Goal: Complete application form: Complete application form

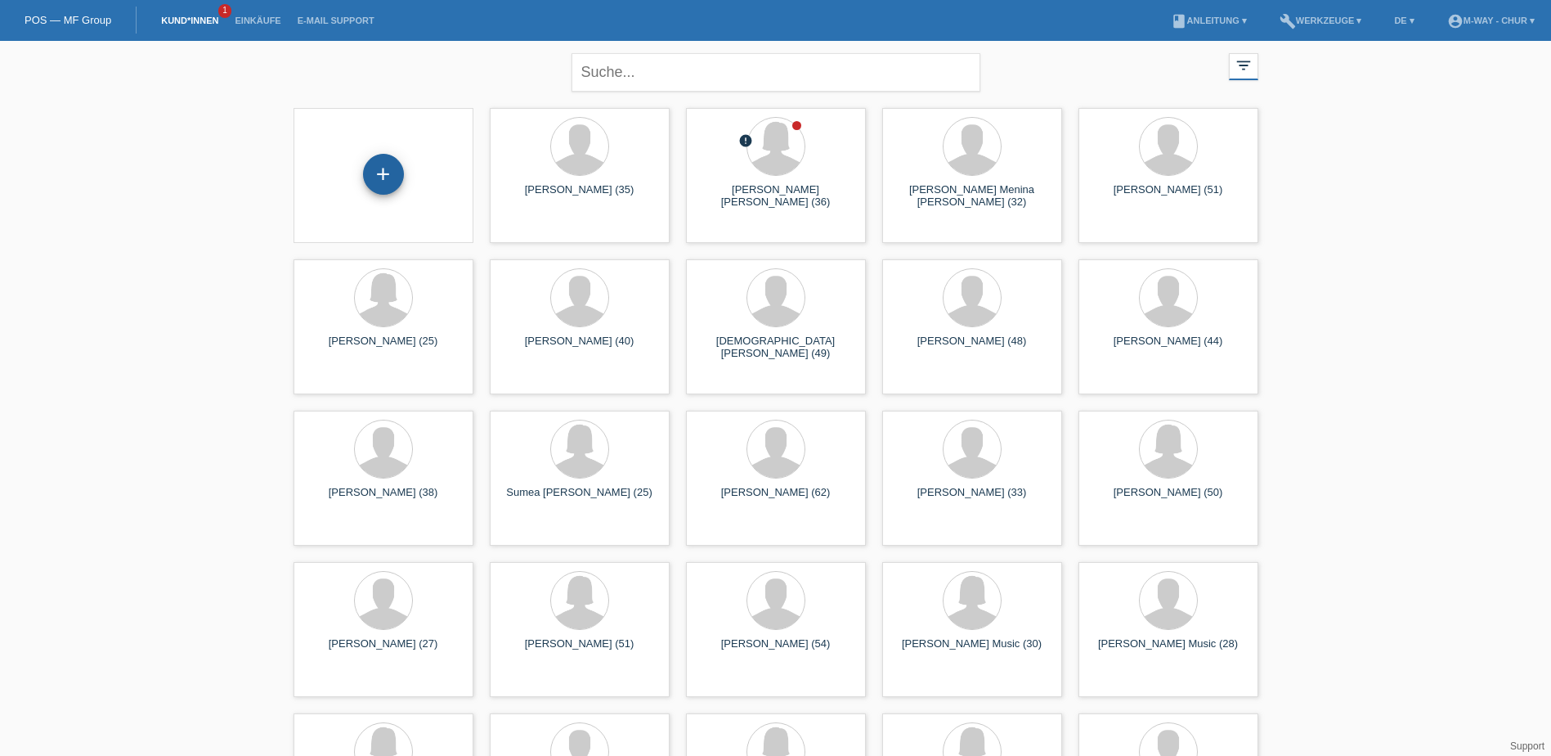
click at [384, 177] on div "+" at bounding box center [383, 174] width 41 height 41
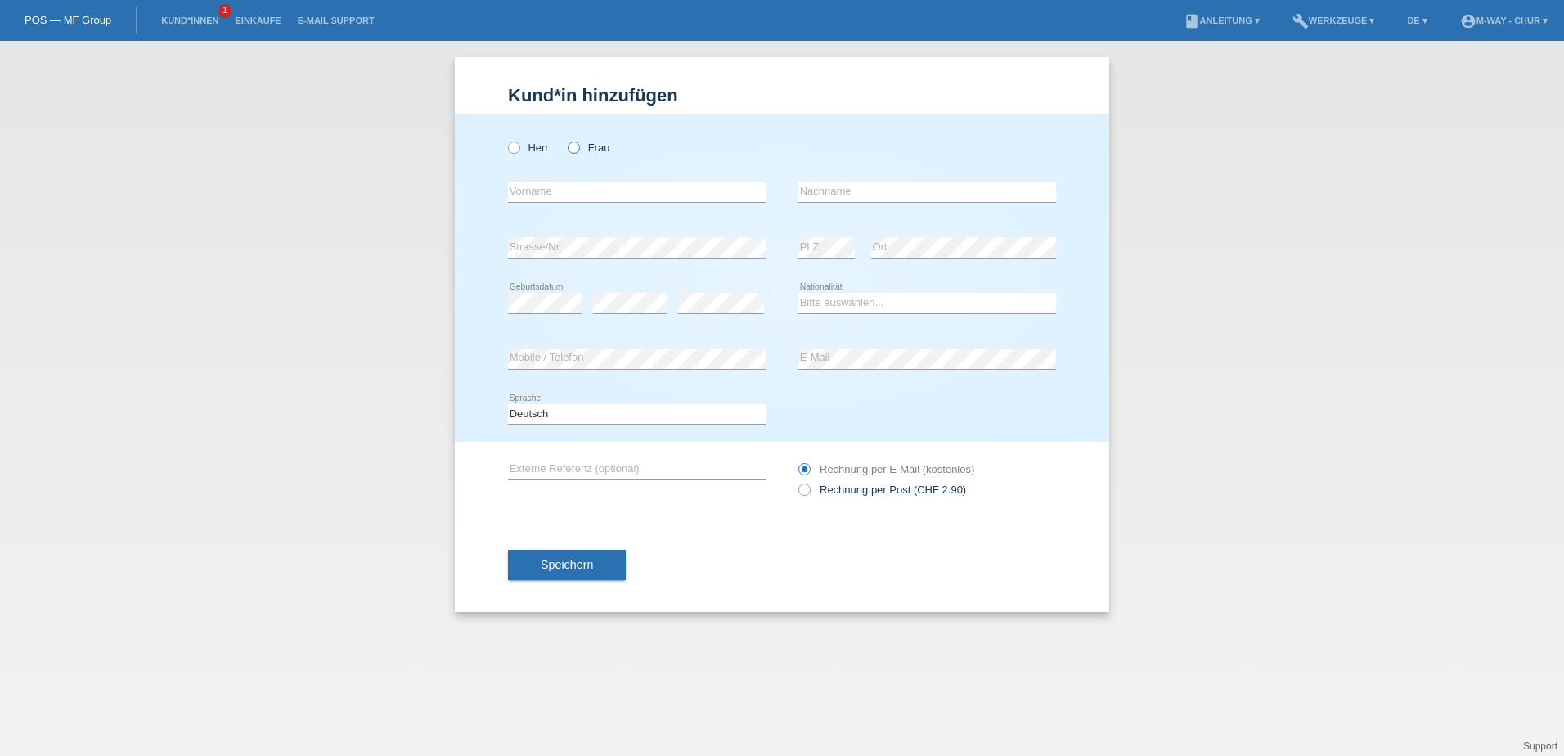
click at [565, 139] on icon at bounding box center [565, 139] width 0 height 0
click at [576, 146] on input "Frau" at bounding box center [573, 146] width 11 height 11
radio input "true"
click at [573, 182] on input "text" at bounding box center [637, 192] width 258 height 20
type input "[PERSON_NAME]"
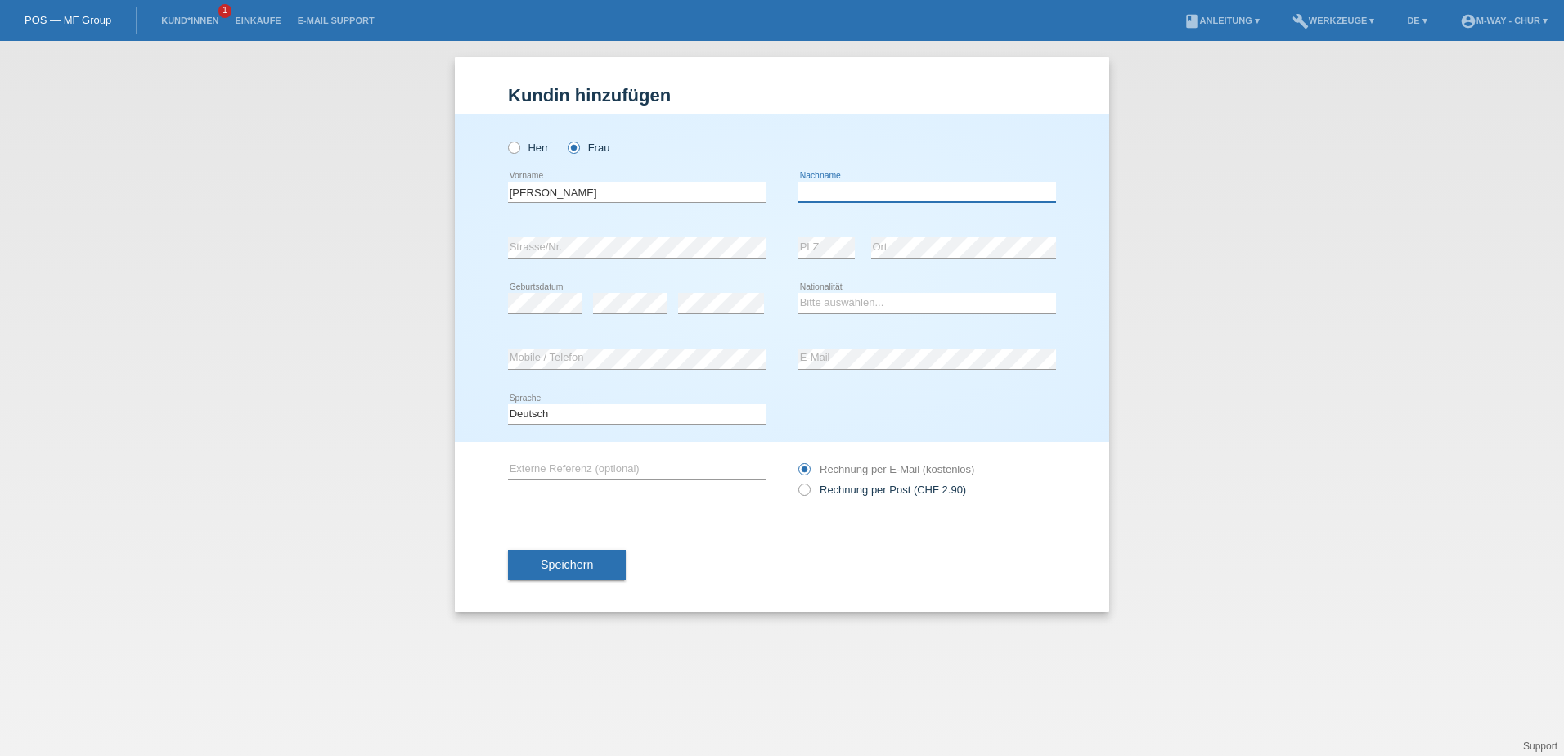
click at [830, 192] on input "text" at bounding box center [927, 192] width 258 height 20
type input "Castellani"
click at [635, 292] on div "error" at bounding box center [630, 304] width 74 height 56
click at [846, 299] on select "Bitte auswählen... Schweiz Deutschland Liechtenstein Österreich ------------ Af…" at bounding box center [927, 303] width 258 height 20
select select "CH"
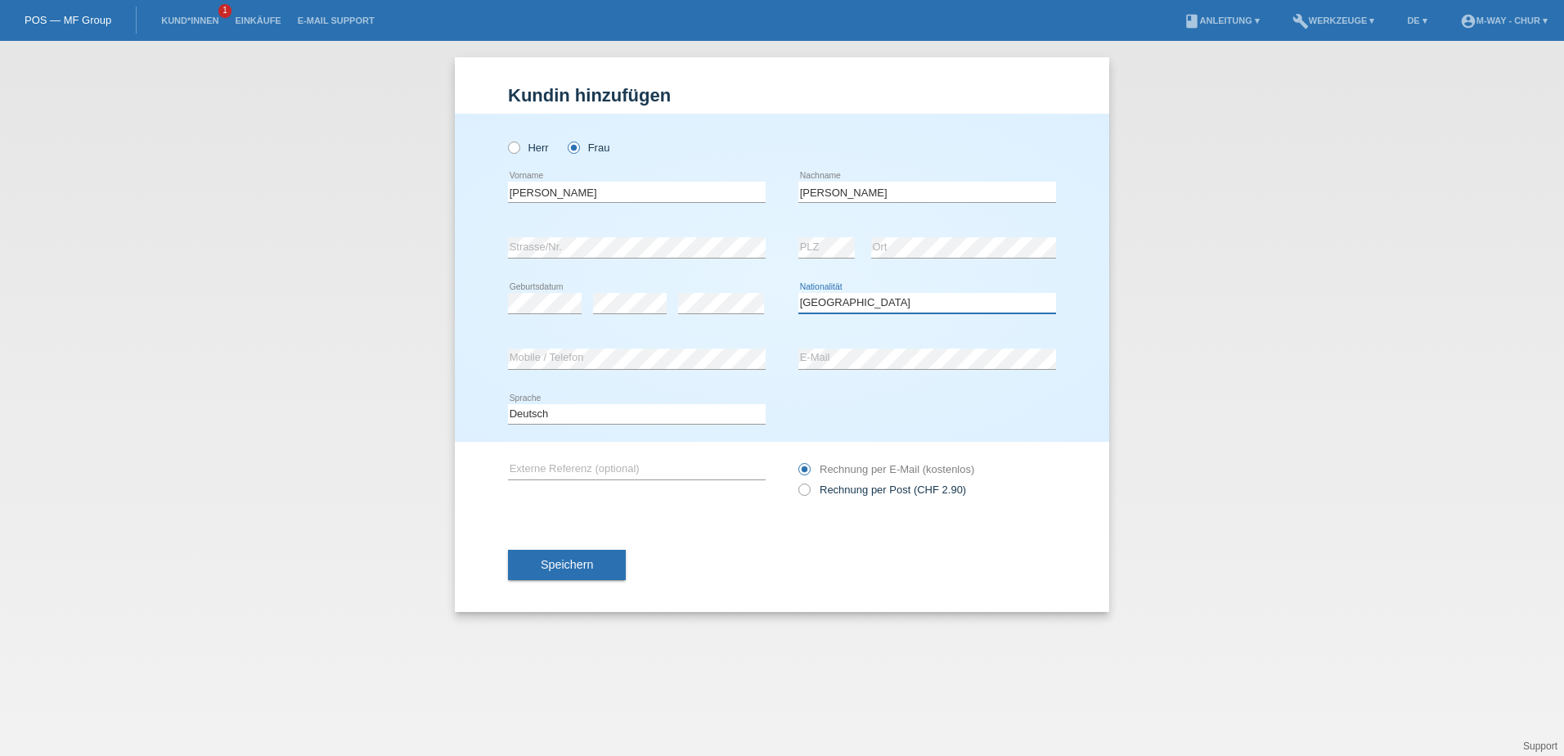
click at [798, 293] on select "Bitte auswählen... Schweiz Deutschland Liechtenstein Österreich ------------ Af…" at bounding box center [927, 303] width 258 height 20
click at [579, 569] on span "Speichern" at bounding box center [567, 564] width 52 height 13
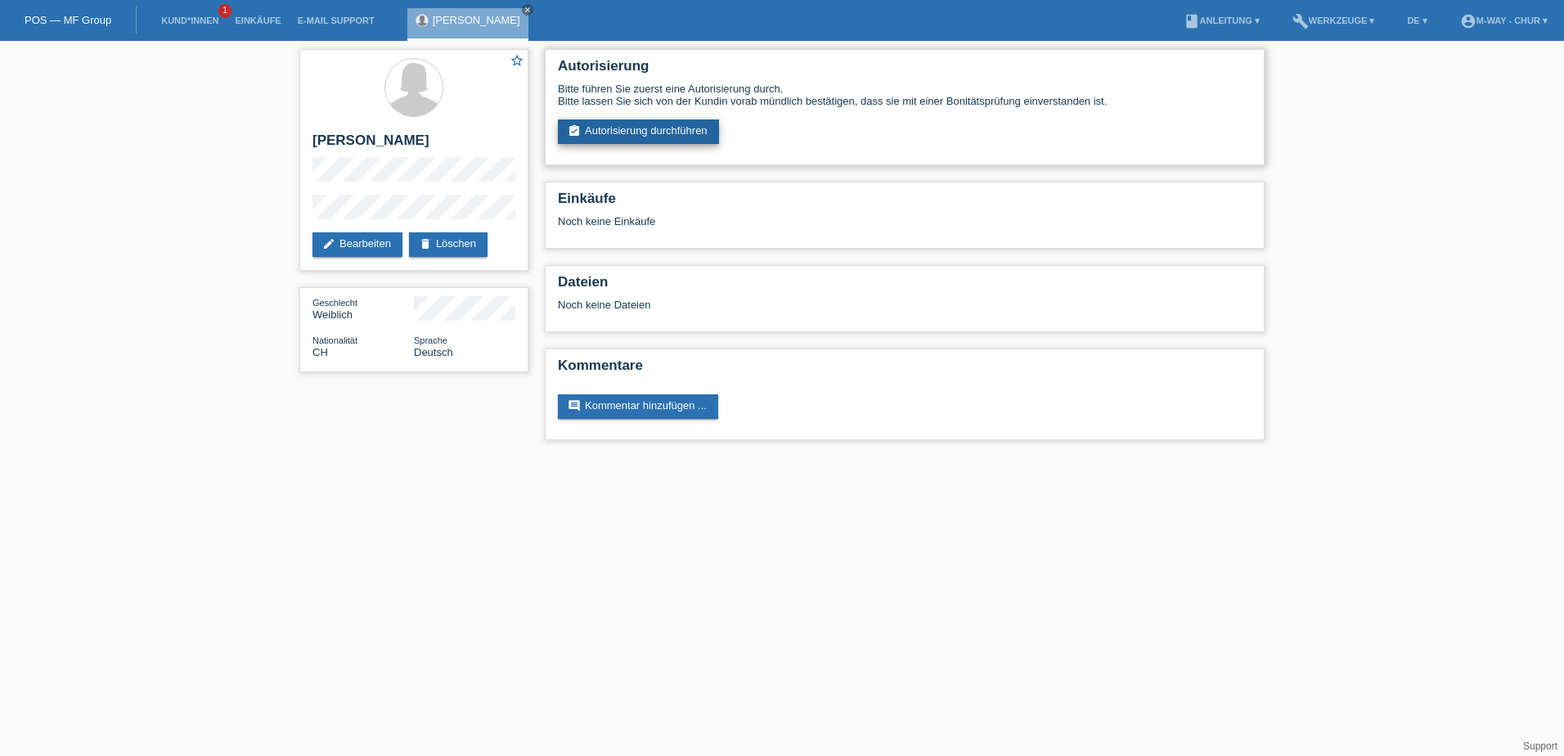
click at [669, 130] on link "assignment_turned_in Autorisierung durchführen" at bounding box center [638, 131] width 161 height 25
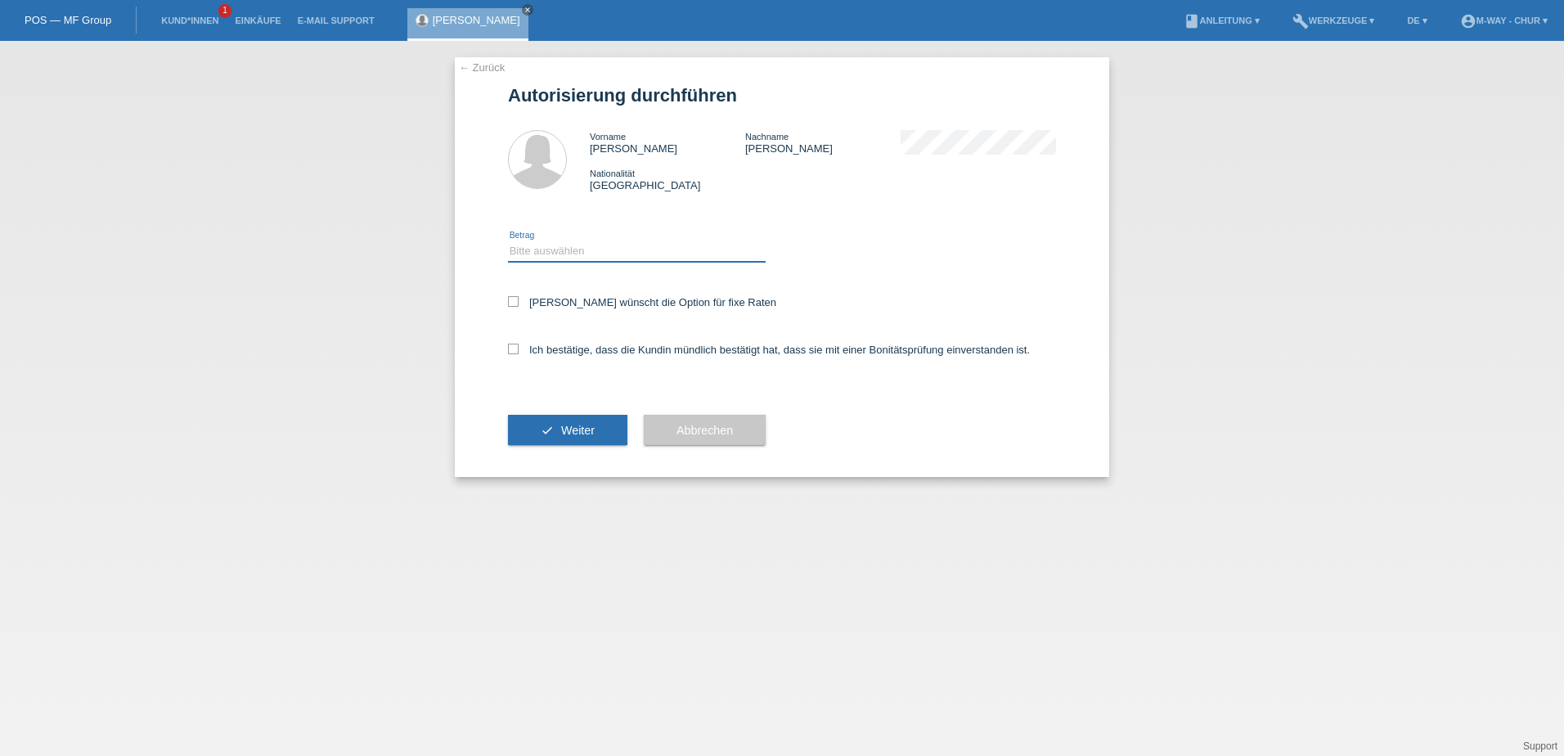
click at [557, 248] on select "Bitte auswählen CHF 1.00 - CHF 499.00 CHF 500.00 - CHF 1'999.00 CHF 2'000.00 - …" at bounding box center [637, 251] width 258 height 20
select select "3"
click at [508, 241] on select "Bitte auswählen CHF 1.00 - CHF 499.00 CHF 500.00 - CHF 1'999.00 CHF 2'000.00 - …" at bounding box center [637, 251] width 258 height 20
click at [515, 299] on icon at bounding box center [513, 301] width 11 height 11
click at [515, 299] on input "Kundin wünscht die Option für fixe Raten" at bounding box center [513, 301] width 11 height 11
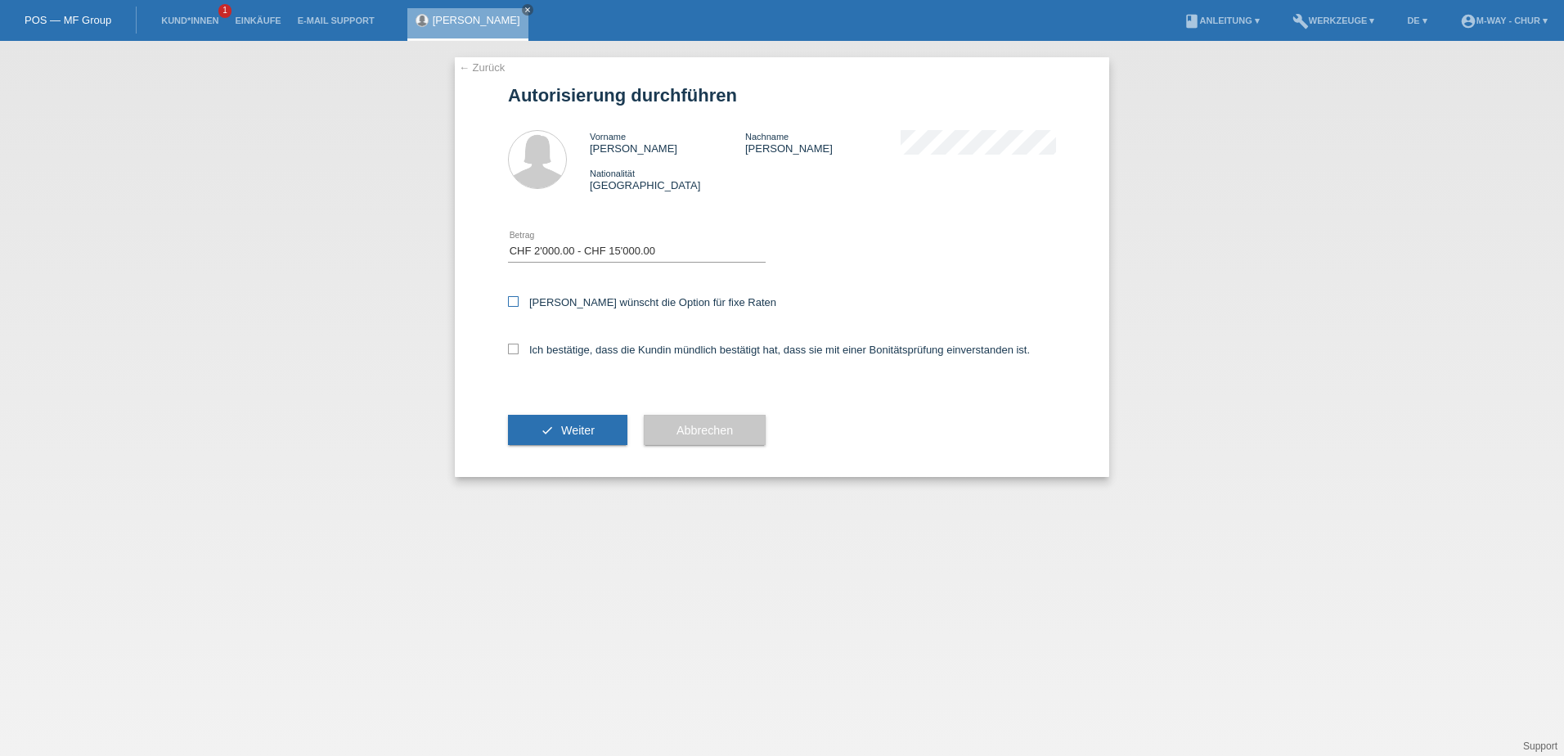
checkbox input "true"
click at [510, 343] on icon at bounding box center [513, 348] width 11 height 11
click at [510, 343] on input "Ich bestätige, dass die Kundin mündlich bestätigt hat, dass sie mit einer Bonit…" at bounding box center [513, 348] width 11 height 11
checkbox input "true"
click at [576, 425] on span "Weiter" at bounding box center [578, 430] width 34 height 13
